Goal: Information Seeking & Learning: Check status

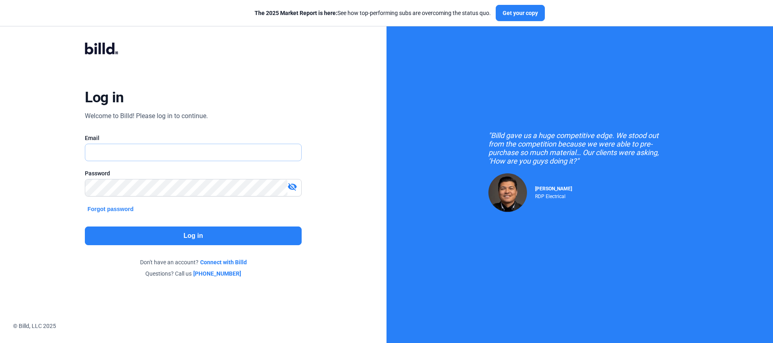
click at [176, 152] on input "text" at bounding box center [193, 152] width 216 height 17
drag, startPoint x: 220, startPoint y: 129, endPoint x: 188, endPoint y: 153, distance: 39.5
click at [218, 130] on div "Log in Welcome to Billd! Please log in to continue. Email Password visibility_o…" at bounding box center [193, 160] width 278 height 266
click at [186, 160] on input "text" at bounding box center [188, 152] width 207 height 17
type input "[PERSON_NAME][EMAIL_ADDRESS][DOMAIN_NAME]"
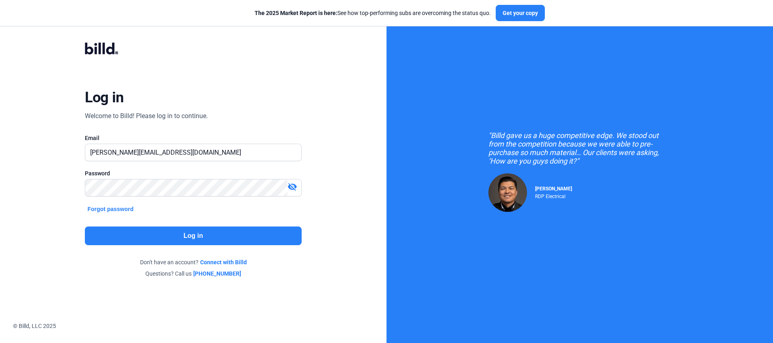
click at [225, 242] on button "Log in" at bounding box center [193, 236] width 217 height 19
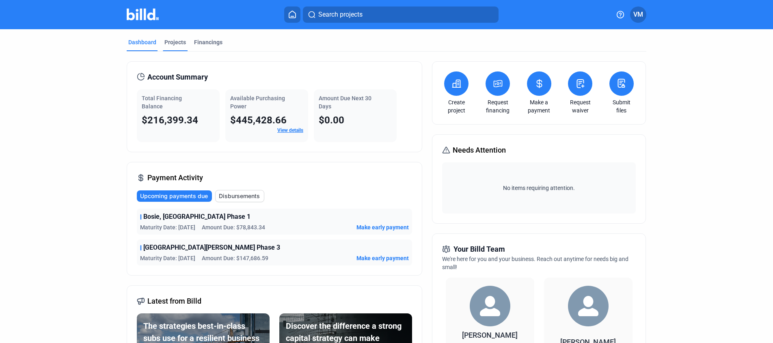
click at [173, 45] on div "Projects" at bounding box center [176, 42] width 22 height 8
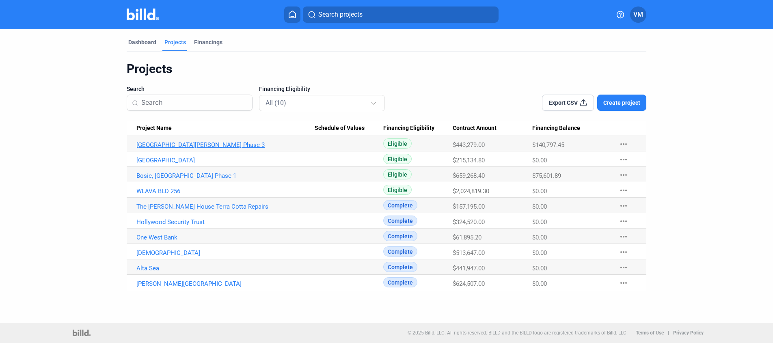
click at [192, 147] on link "[GEOGRAPHIC_DATA][PERSON_NAME] Phase 3" at bounding box center [225, 144] width 178 height 7
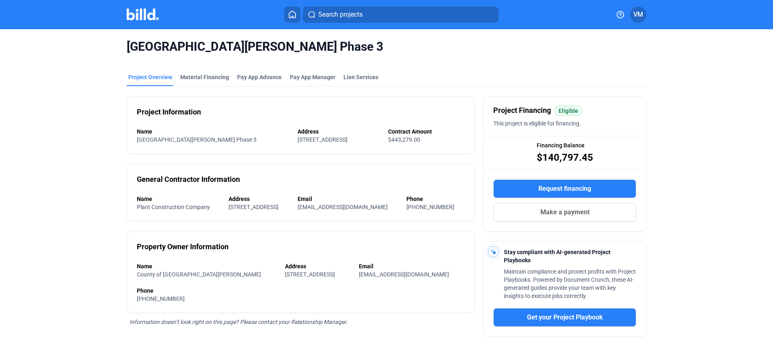
drag, startPoint x: 588, startPoint y: 155, endPoint x: 522, endPoint y: 159, distance: 66.0
click at [522, 159] on div "Financing Balance $140,797.45" at bounding box center [565, 152] width 162 height 32
click at [589, 156] on span "$140,797.45" at bounding box center [565, 157] width 56 height 13
drag, startPoint x: 583, startPoint y: 156, endPoint x: 530, endPoint y: 156, distance: 52.8
click at [530, 156] on div "Financing Balance $140,797.45" at bounding box center [565, 152] width 162 height 32
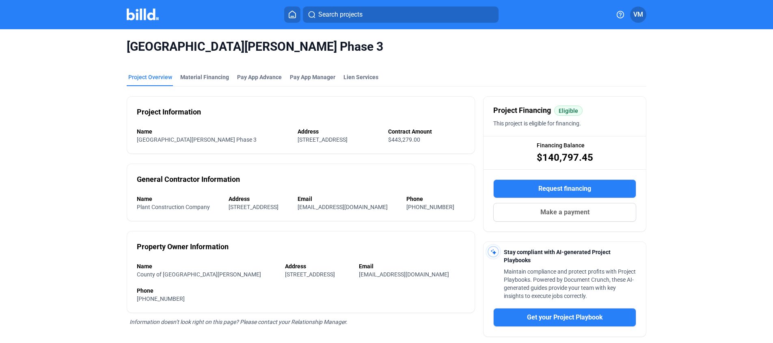
copy span "$140,797.45"
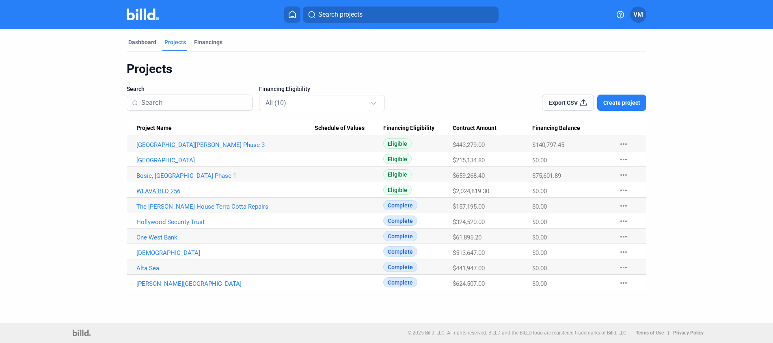
click at [167, 193] on link "WLAVA BLD 256" at bounding box center [225, 191] width 178 height 7
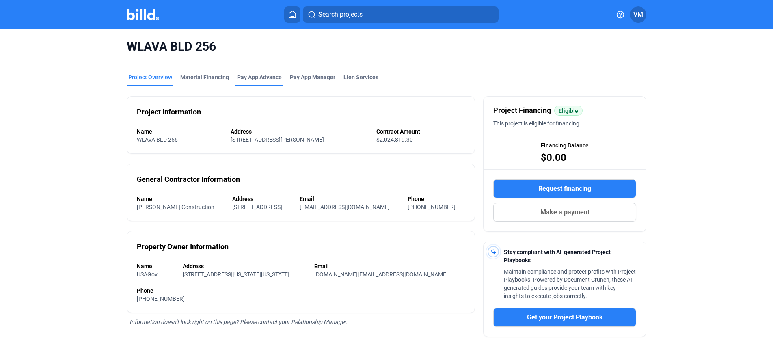
click at [264, 76] on div "Pay App Advance" at bounding box center [259, 77] width 45 height 8
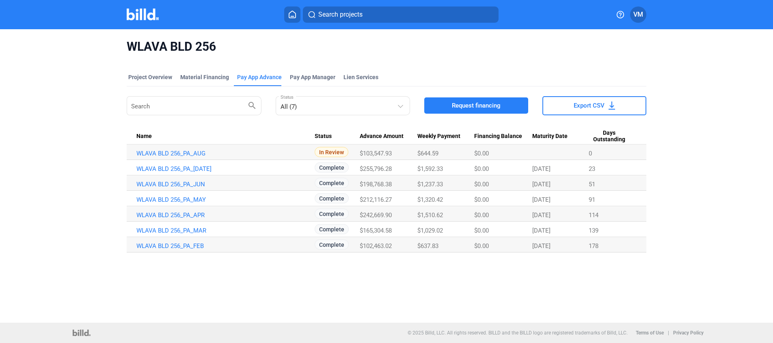
drag, startPoint x: 365, startPoint y: 154, endPoint x: 396, endPoint y: 155, distance: 31.3
click at [396, 155] on div "$103,547.93" at bounding box center [389, 153] width 58 height 7
drag, startPoint x: 394, startPoint y: 154, endPoint x: 362, endPoint y: 155, distance: 32.5
click at [362, 155] on div "$103,547.93" at bounding box center [389, 153] width 58 height 7
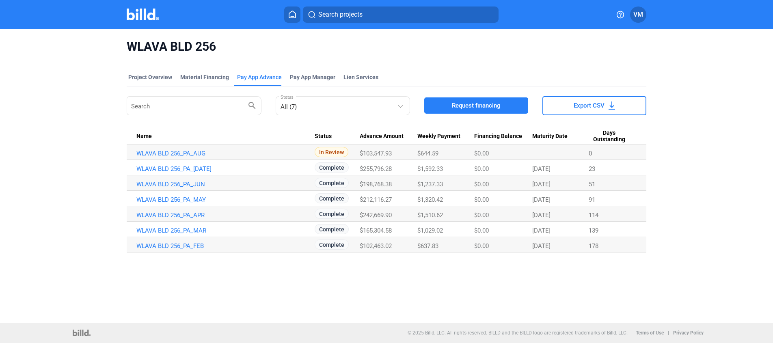
copy span "103,547.93"
